Goal: Find specific page/section: Find specific page/section

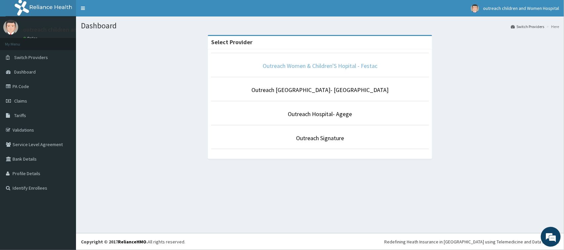
click at [297, 66] on link "Outreach Women & Children'S Hopital - Festac" at bounding box center [320, 66] width 115 height 8
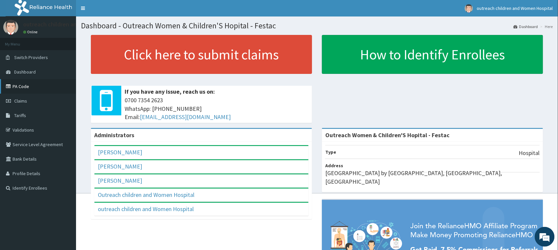
click at [22, 87] on link "PA Code" at bounding box center [38, 86] width 76 height 15
